Goal: Task Accomplishment & Management: Use online tool/utility

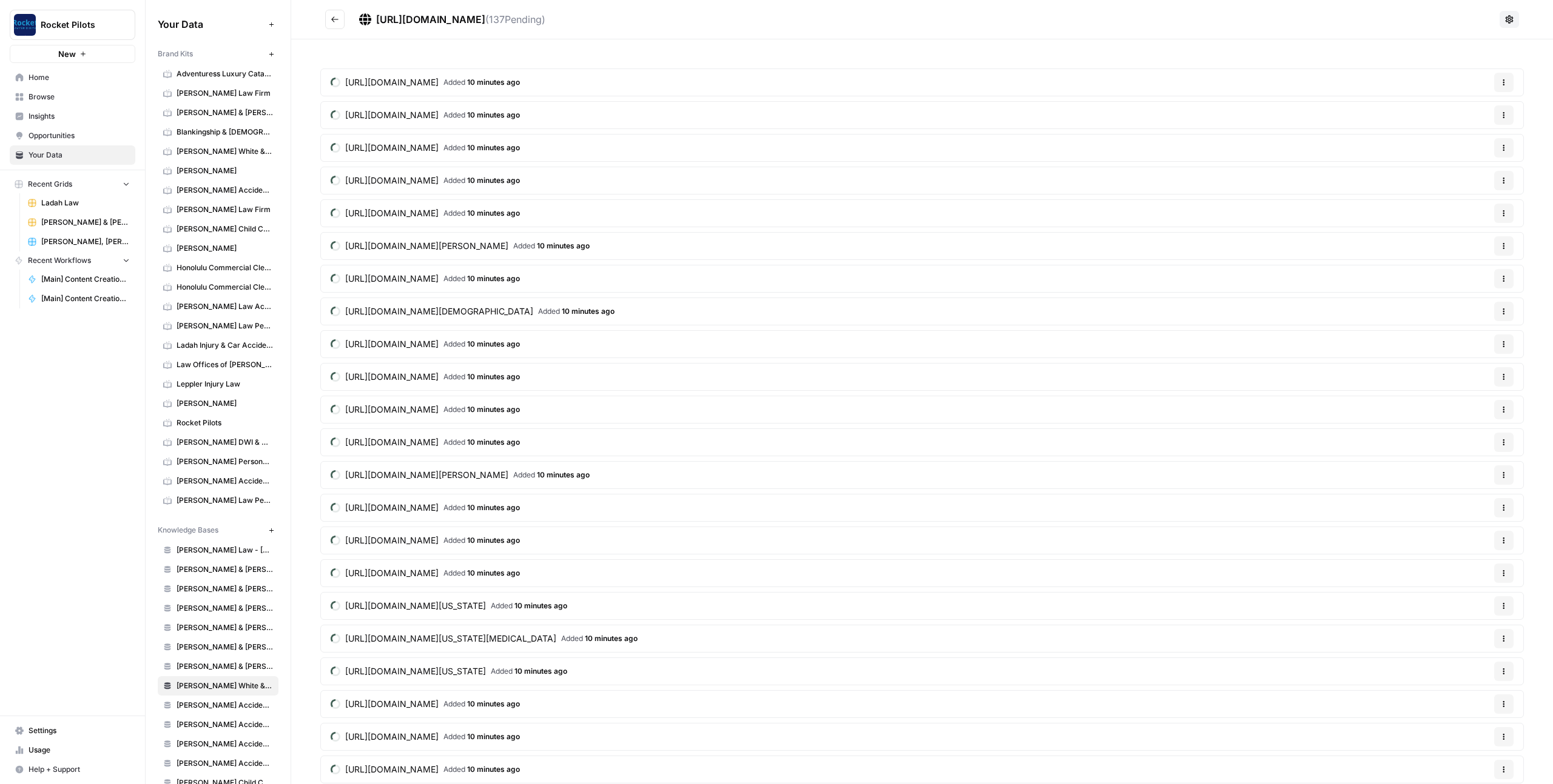
scroll to position [234, 0]
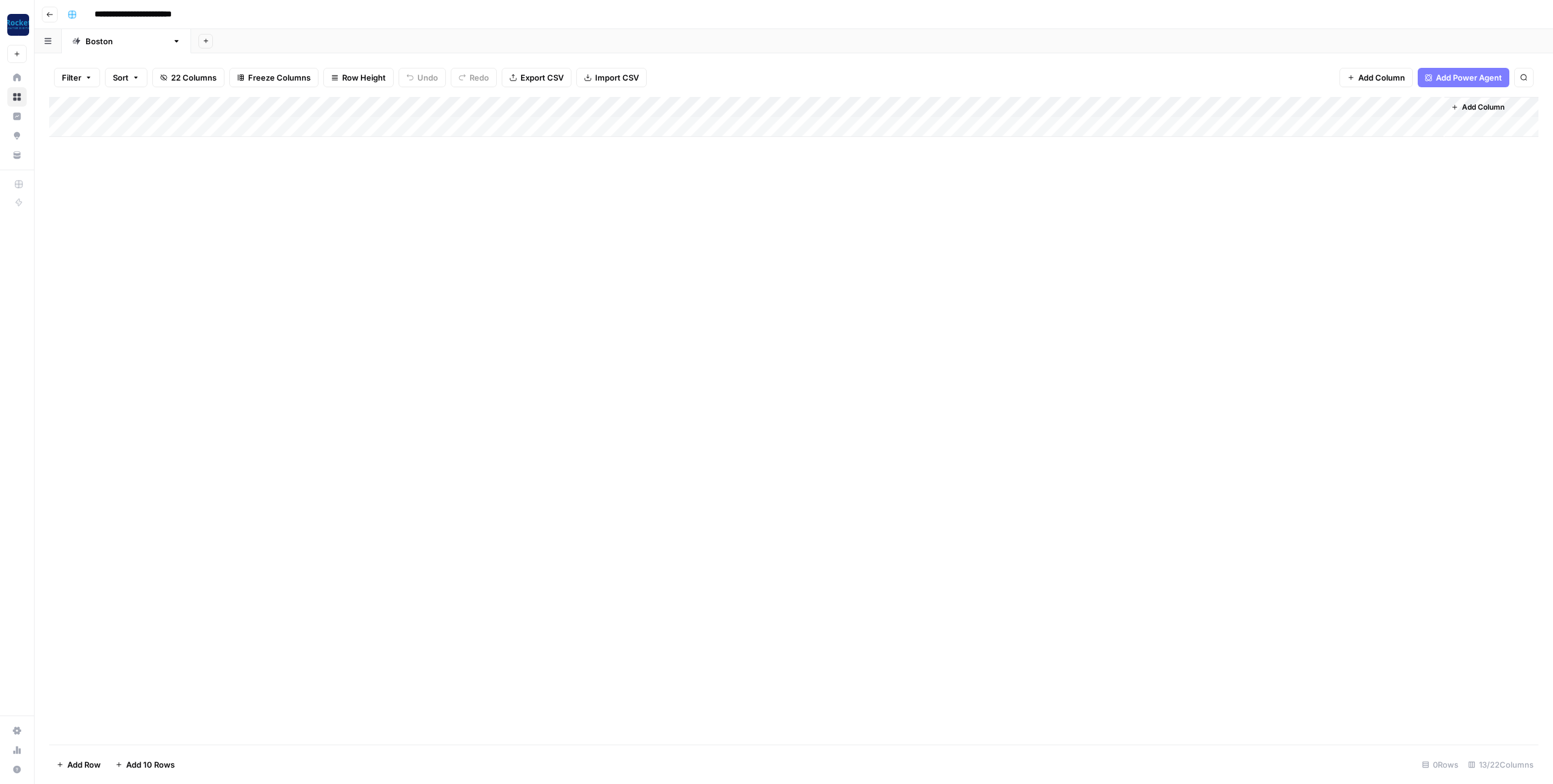
click at [1031, 107] on div "Add Column" at bounding box center [793, 117] width 1489 height 40
click at [998, 215] on button "Configure Inputs" at bounding box center [1018, 209] width 134 height 17
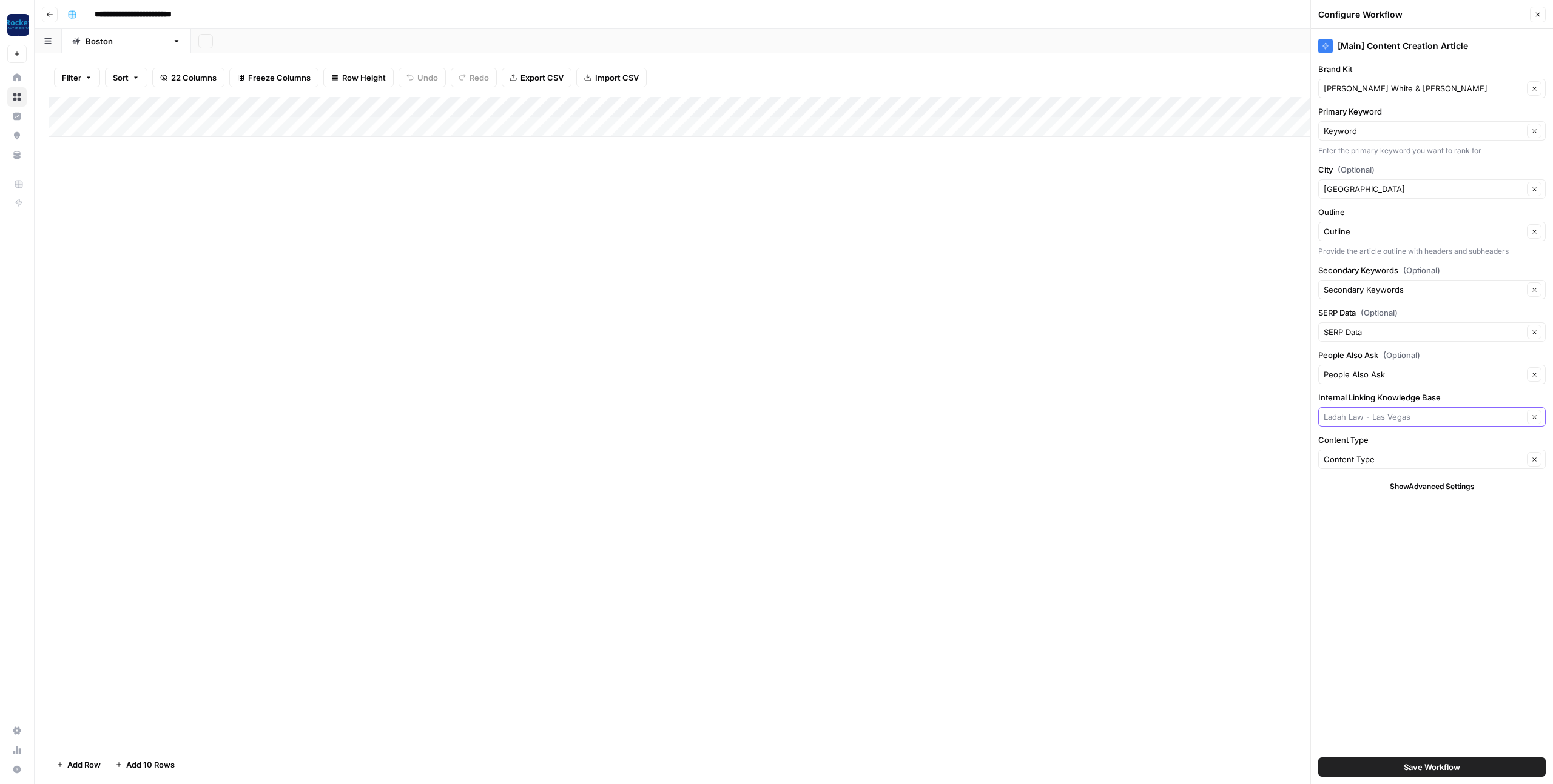
click at [1379, 421] on input "Internal Linking Knowledge Base" at bounding box center [1423, 416] width 199 height 12
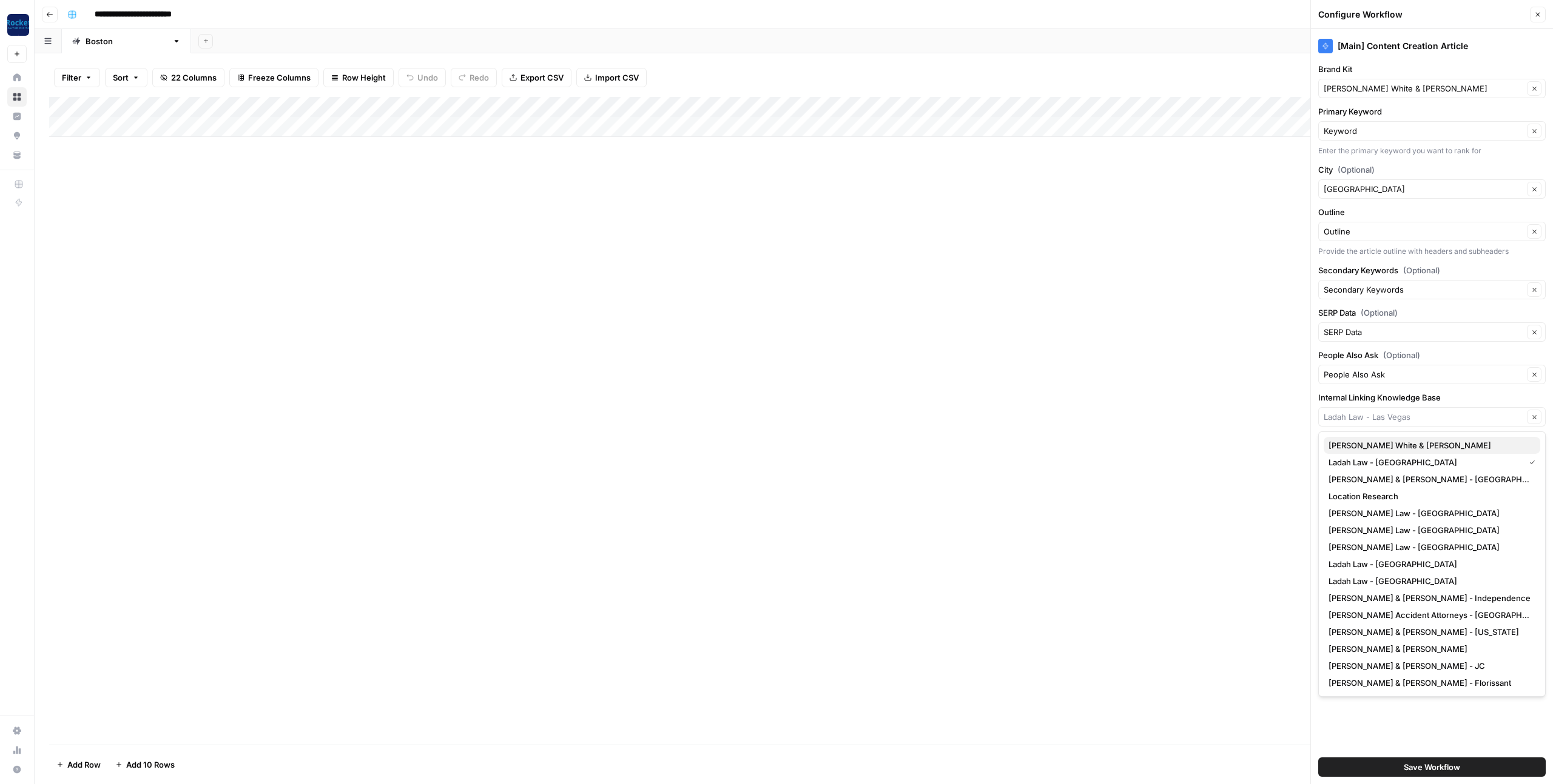
click at [1372, 444] on span "[PERSON_NAME] White & [PERSON_NAME]" at bounding box center [1429, 445] width 202 height 12
type input "[PERSON_NAME] White & [PERSON_NAME]"
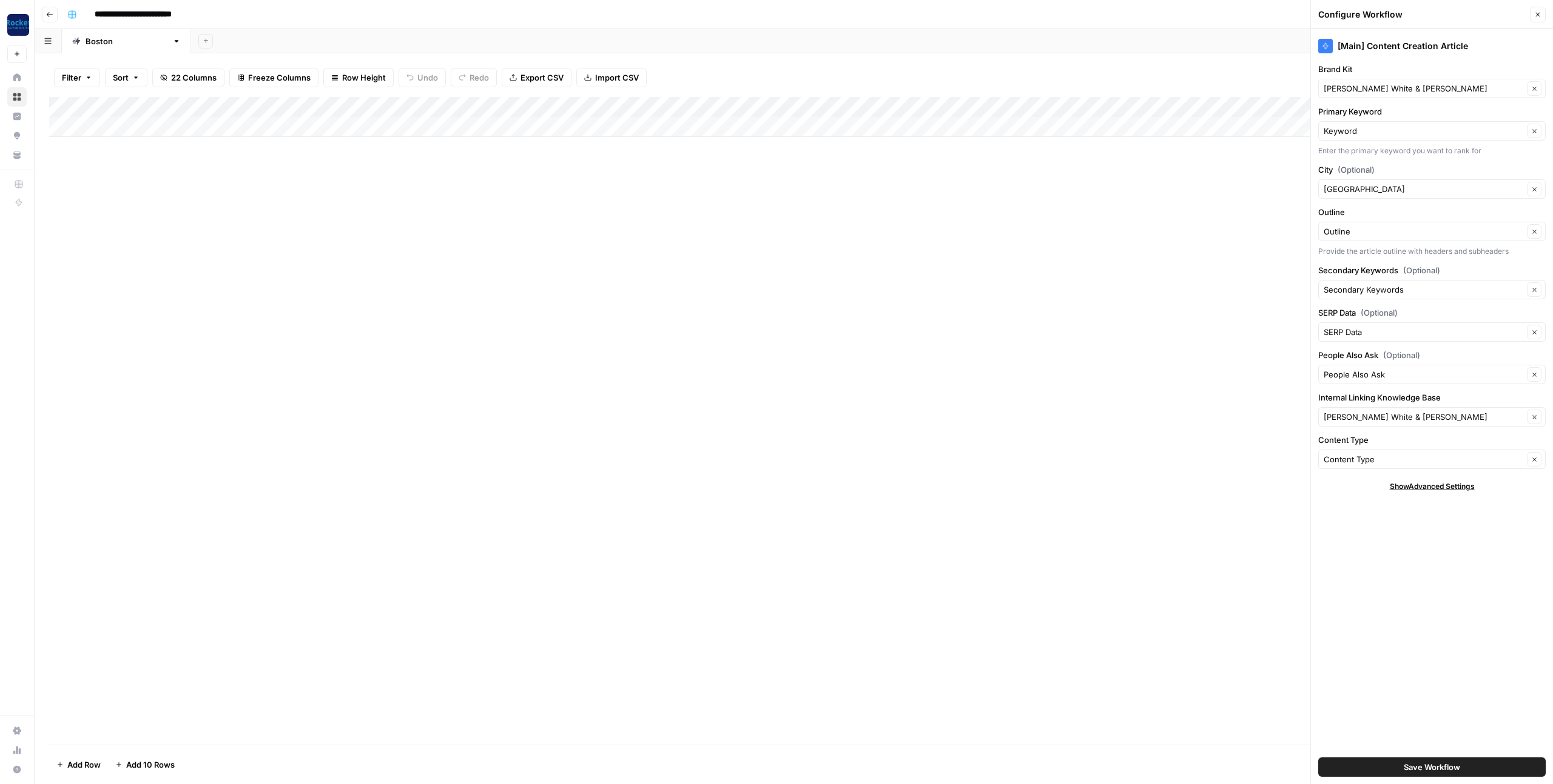
click at [1349, 769] on button "Save Workflow" at bounding box center [1431, 767] width 227 height 20
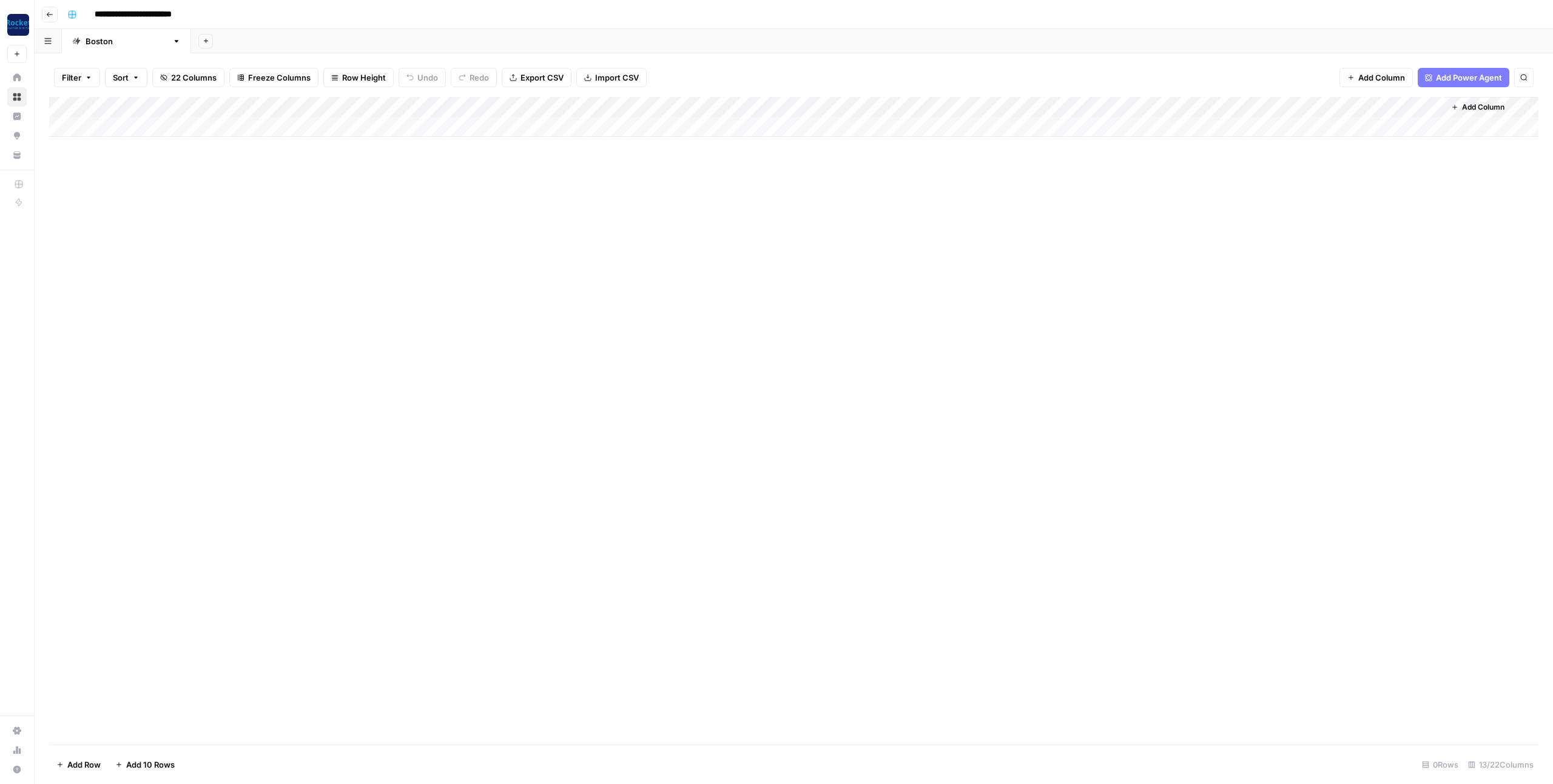
click at [702, 106] on div "Add Column" at bounding box center [793, 117] width 1489 height 40
click at [658, 211] on span "Configure Inputs" at bounding box center [692, 209] width 106 height 12
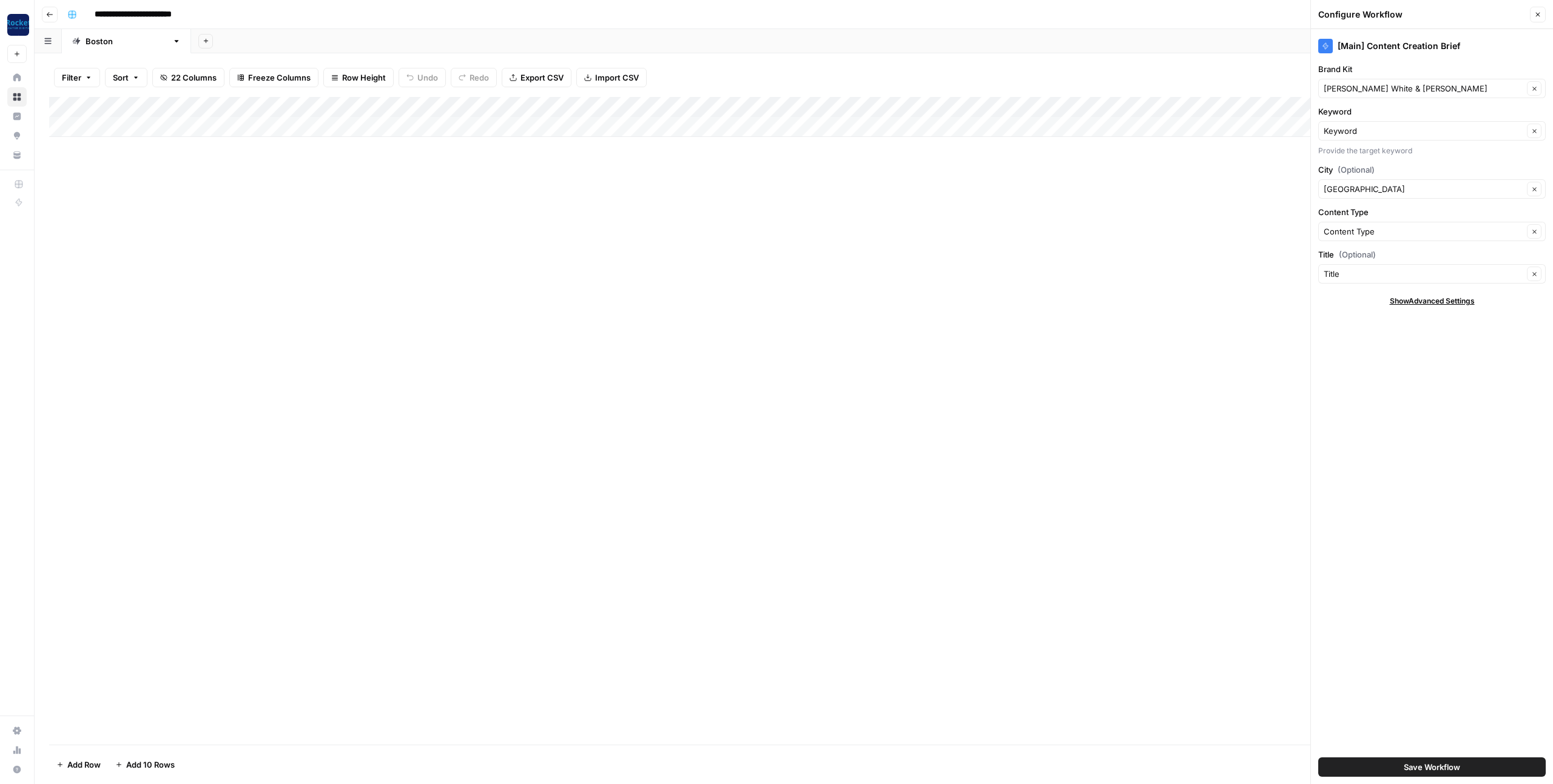
click at [1537, 13] on icon "button" at bounding box center [1538, 15] width 7 height 7
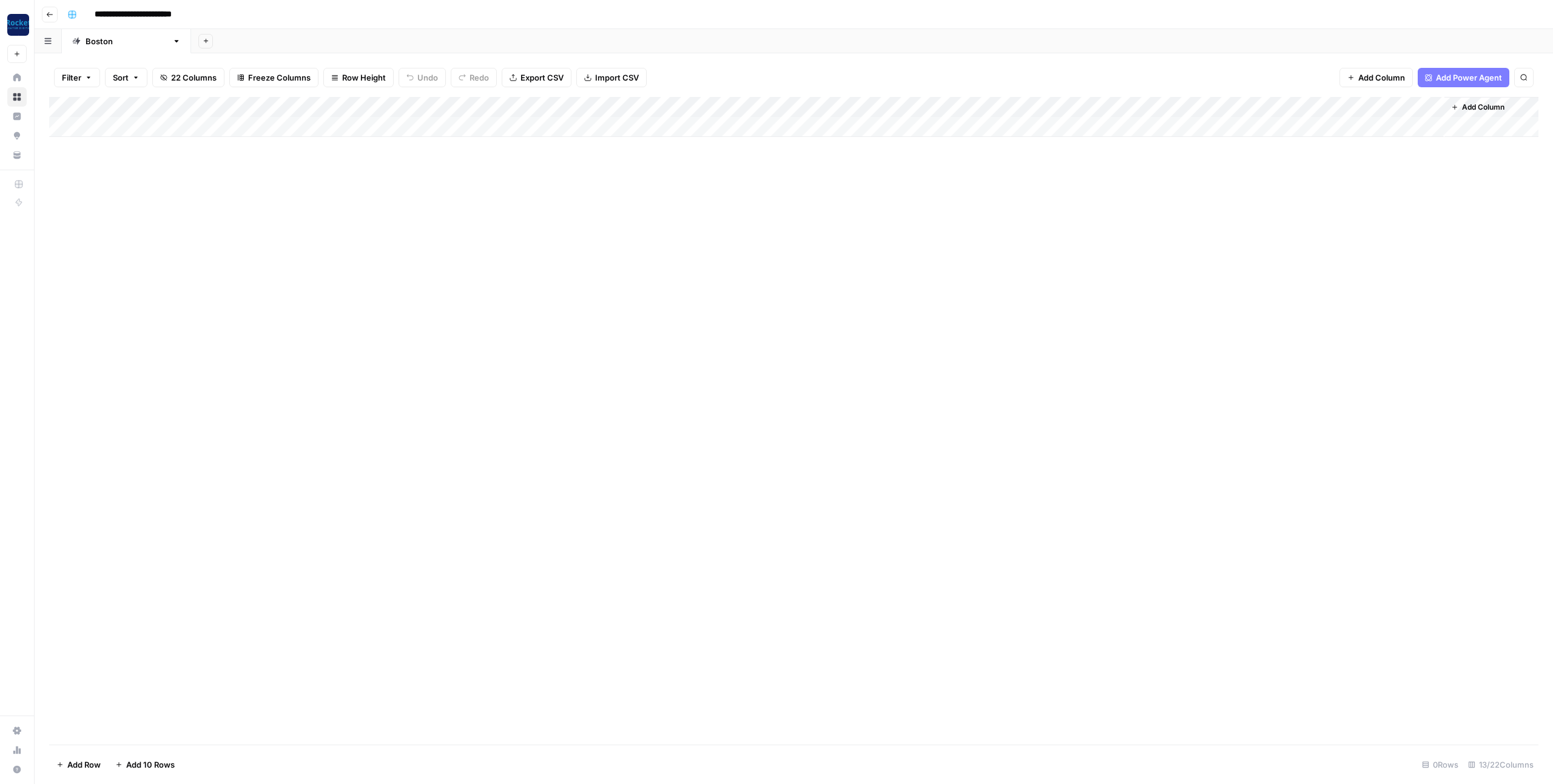
drag, startPoint x: 848, startPoint y: 349, endPoint x: 795, endPoint y: 347, distance: 53.0
click at [838, 349] on div "Add Column" at bounding box center [793, 421] width 1489 height 648
